Goal: Information Seeking & Learning: Learn about a topic

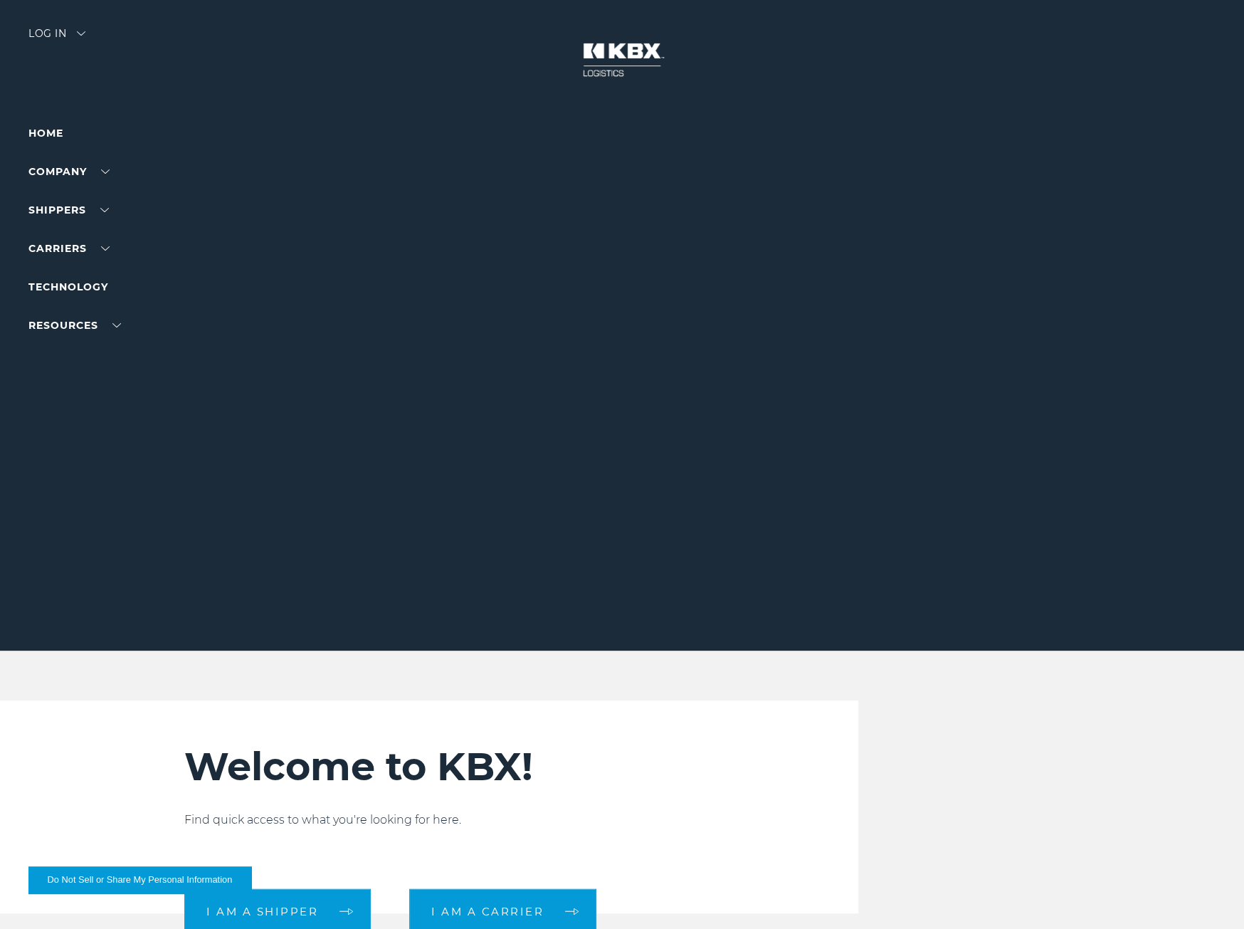
scroll to position [379, 0]
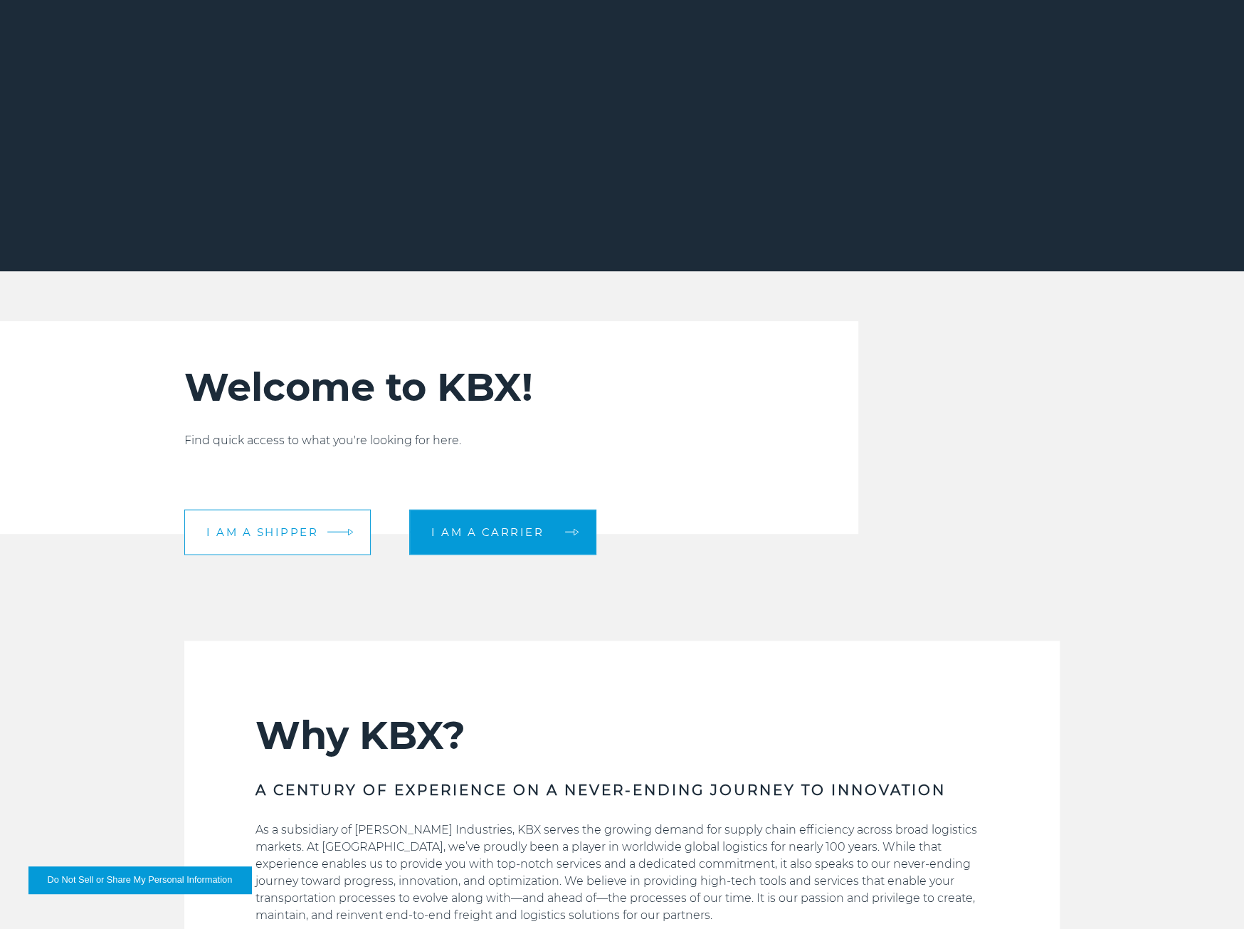
click at [291, 527] on span "I am a shipper" at bounding box center [262, 532] width 112 height 11
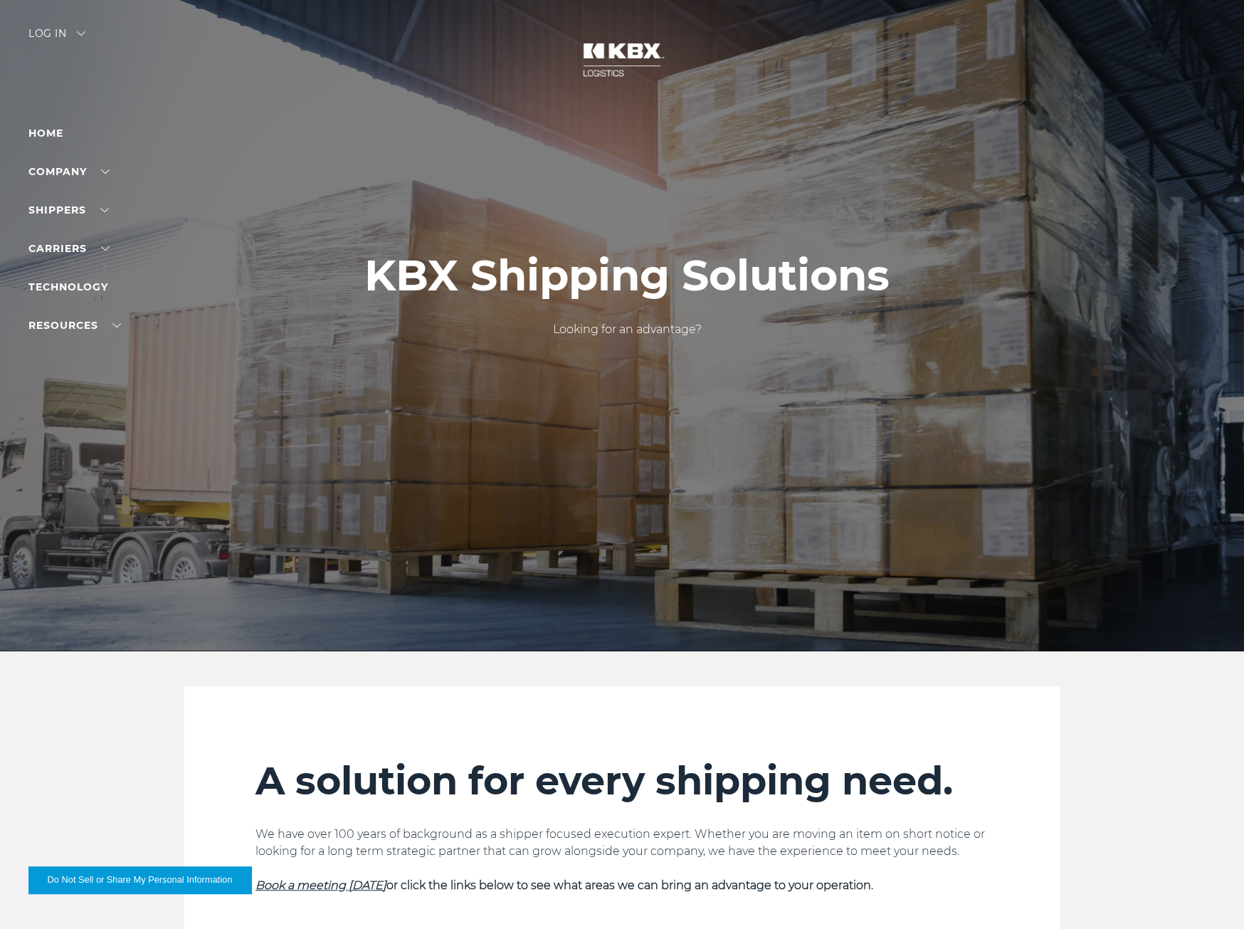
click at [625, 53] on img at bounding box center [622, 59] width 107 height 63
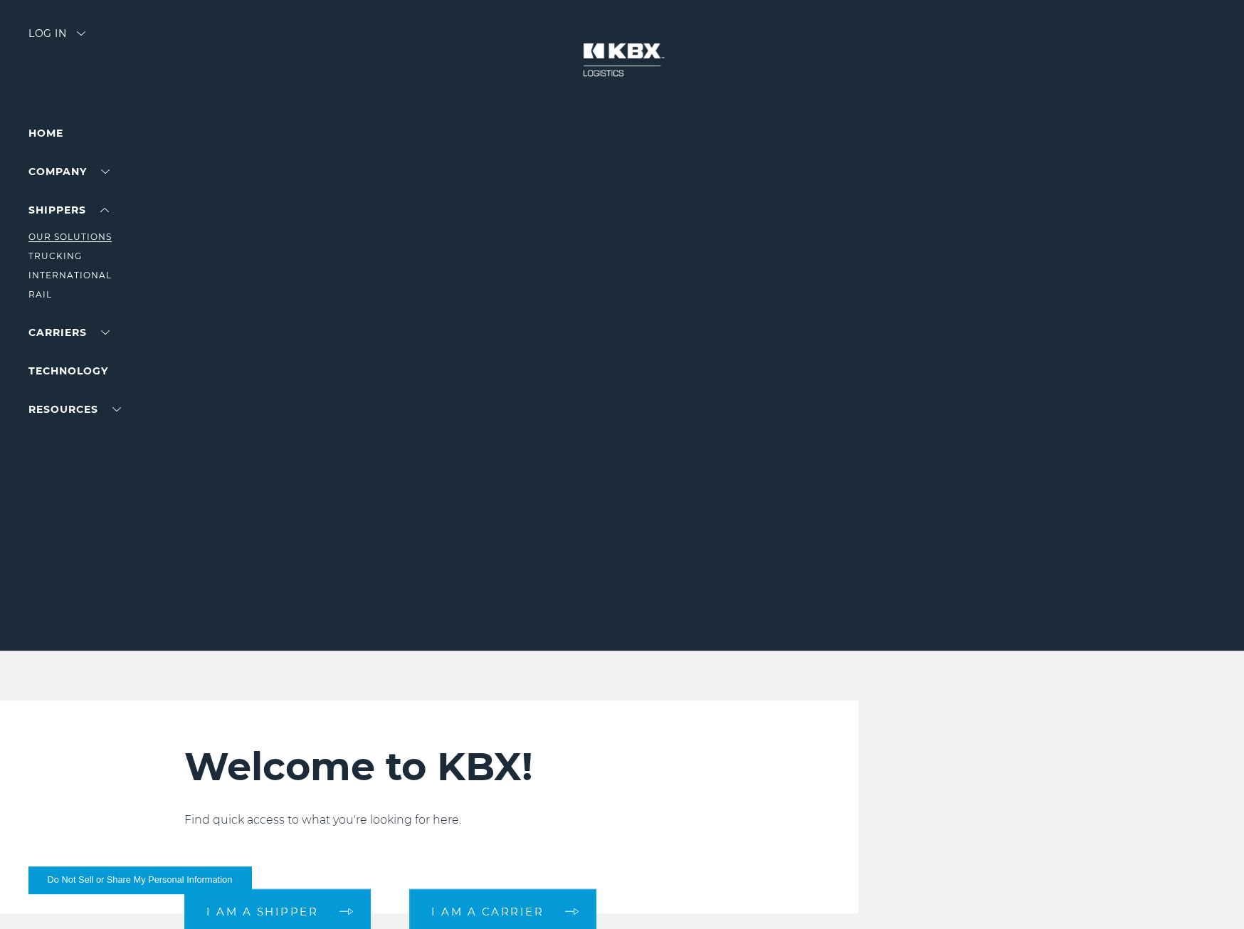
click at [80, 236] on link "Our Solutions" at bounding box center [69, 236] width 83 height 11
